Goal: Task Accomplishment & Management: Manage account settings

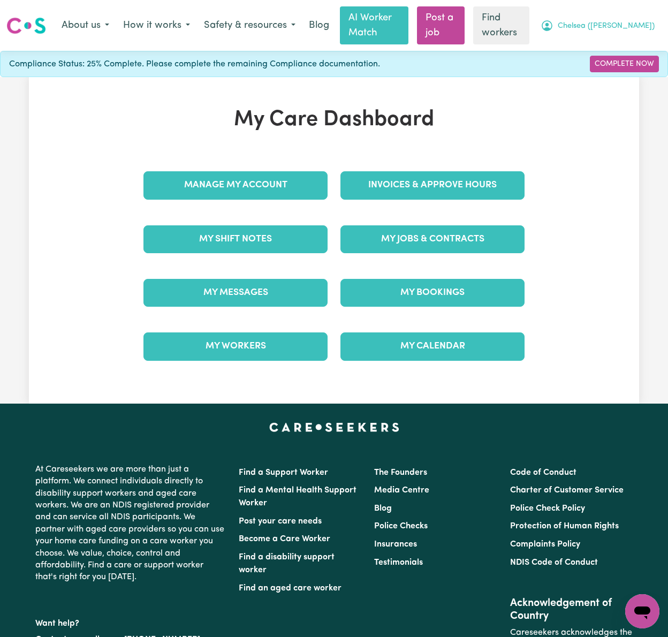
click at [615, 26] on span "Chelsea ([PERSON_NAME])" at bounding box center [606, 26] width 97 height 12
click at [613, 71] on link "Logout" at bounding box center [618, 68] width 85 height 20
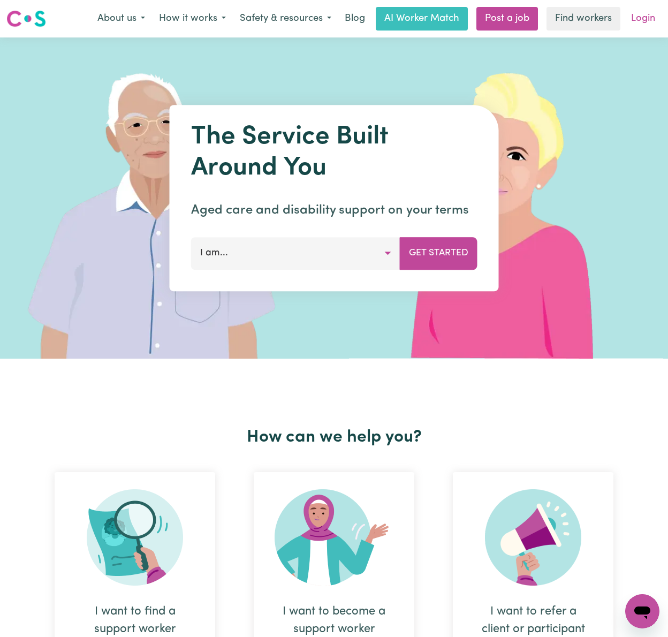
click at [651, 17] on link "Login" at bounding box center [643, 19] width 37 height 24
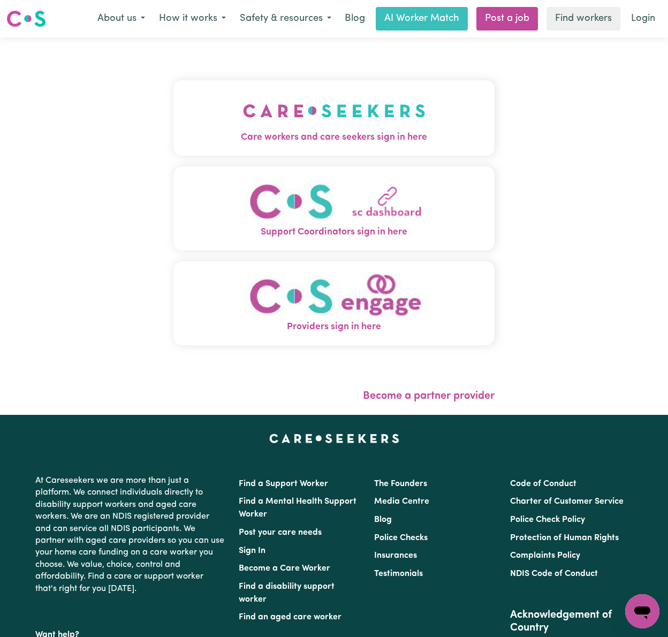
click at [283, 104] on img "Care workers and care seekers sign in here" at bounding box center [334, 111] width 183 height 40
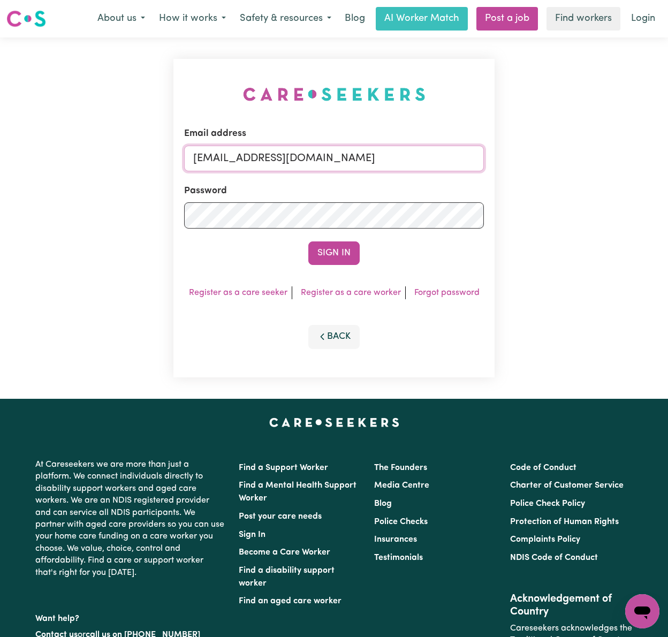
click at [313, 156] on input "[EMAIL_ADDRESS][DOMAIN_NAME]" at bounding box center [334, 159] width 300 height 26
drag, startPoint x: 251, startPoint y: 155, endPoint x: 649, endPoint y: 156, distance: 397.7
click at [649, 156] on div "Email address [EMAIL_ADDRESS][DOMAIN_NAME] Password Sign In Register as a care …" at bounding box center [334, 217] width 668 height 361
type input "[EMAIL_ADDRESS][DOMAIN_NAME]"
click at [308, 241] on button "Sign In" at bounding box center [333, 253] width 51 height 24
